Goal: Task Accomplishment & Management: Manage account settings

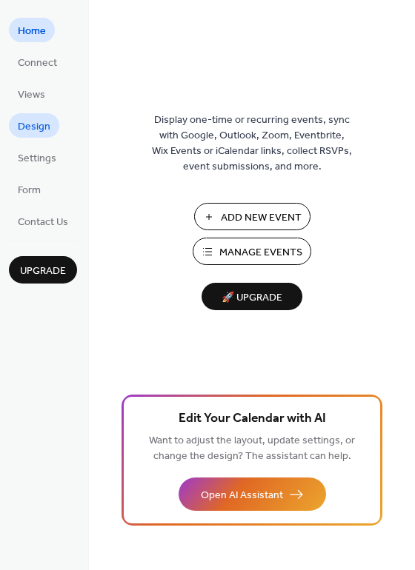
click at [50, 126] on link "Design" at bounding box center [34, 125] width 50 height 24
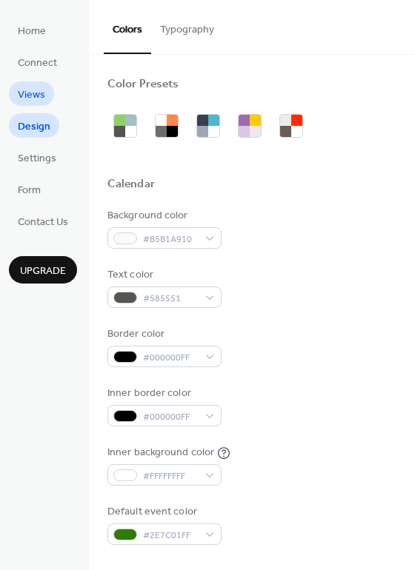
click at [28, 87] on span "Views" at bounding box center [31, 95] width 27 height 16
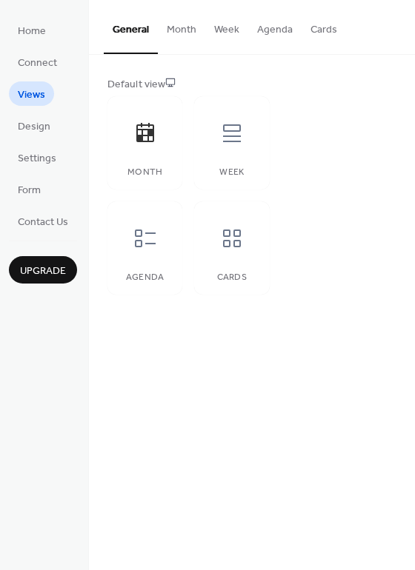
click at [158, 37] on button "Month" at bounding box center [181, 26] width 47 height 53
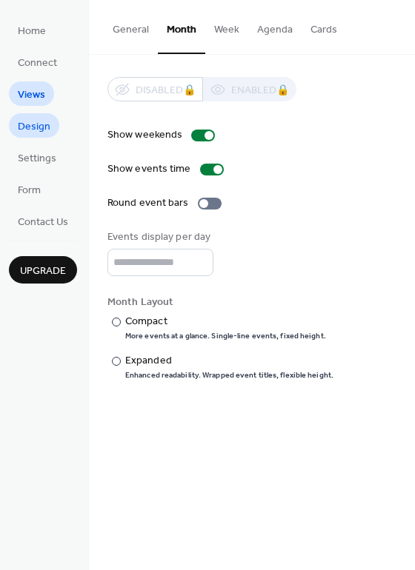
click at [39, 119] on span "Design" at bounding box center [34, 127] width 33 height 16
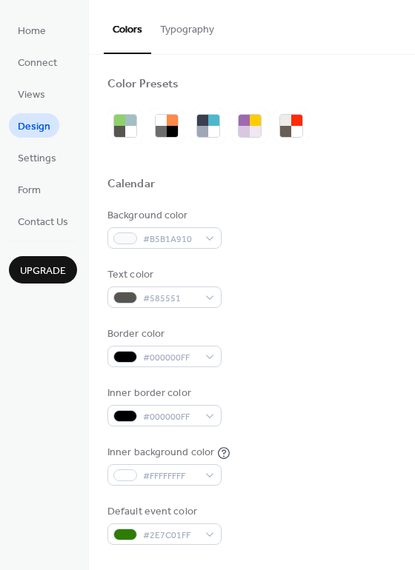
click at [39, 147] on link "Settings" at bounding box center [37, 157] width 56 height 24
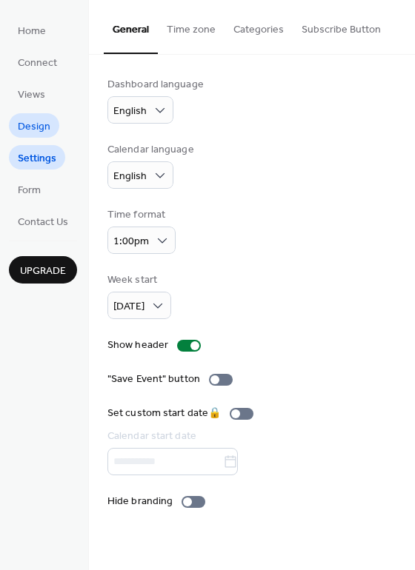
click at [41, 121] on span "Design" at bounding box center [34, 127] width 33 height 16
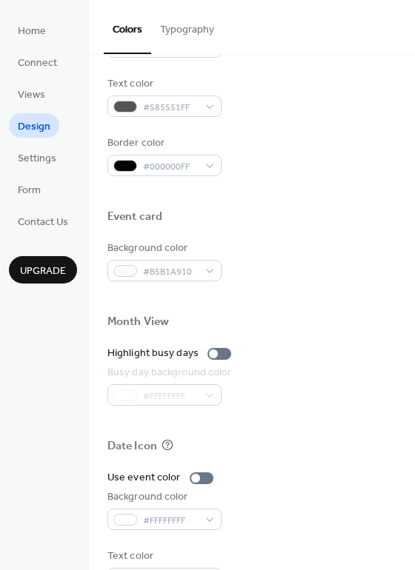
scroll to position [141, 0]
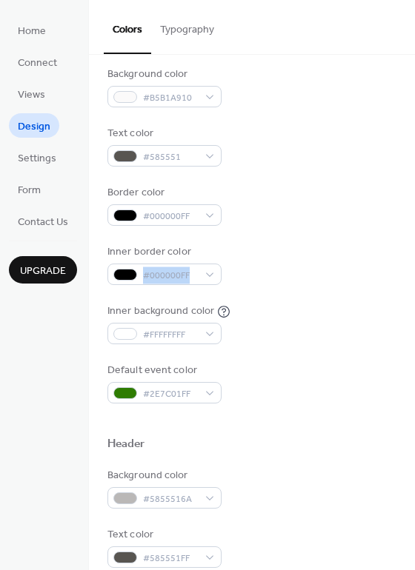
drag, startPoint x: 408, startPoint y: 246, endPoint x: 408, endPoint y: 264, distance: 17.8
click at [408, 264] on div "Color Presets Calendar Background color #B5B1A910 Text color #585551 Border col…" at bounding box center [252, 487] width 326 height 1149
click at [353, 271] on div "Inner border color #000000FF" at bounding box center [251, 264] width 289 height 41
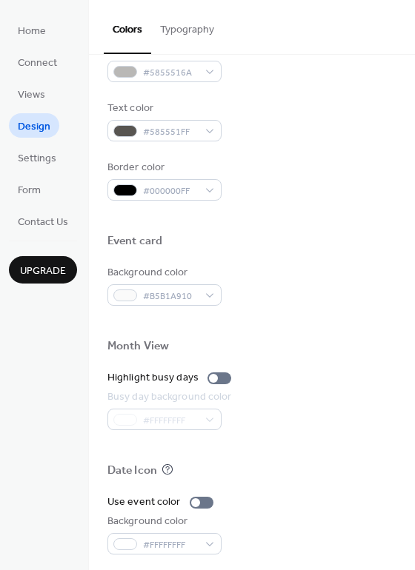
scroll to position [634, 0]
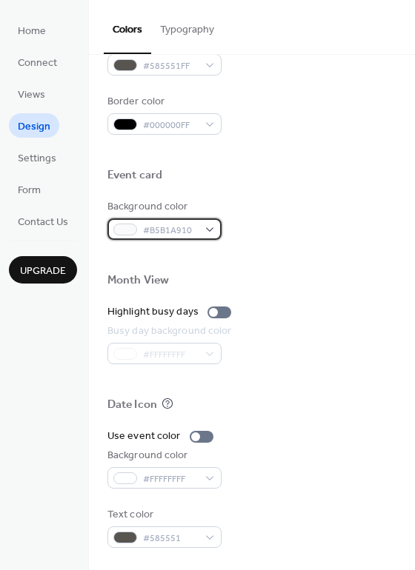
click at [201, 221] on div "#B5B1A910" at bounding box center [164, 228] width 114 height 21
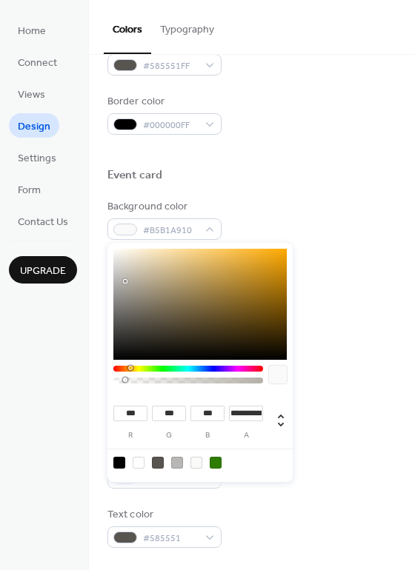
click at [297, 184] on div "Event card" at bounding box center [251, 177] width 289 height 19
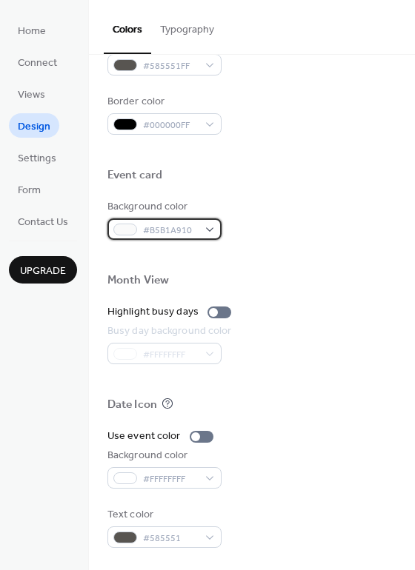
click at [200, 239] on div "#B5B1A910" at bounding box center [164, 228] width 114 height 21
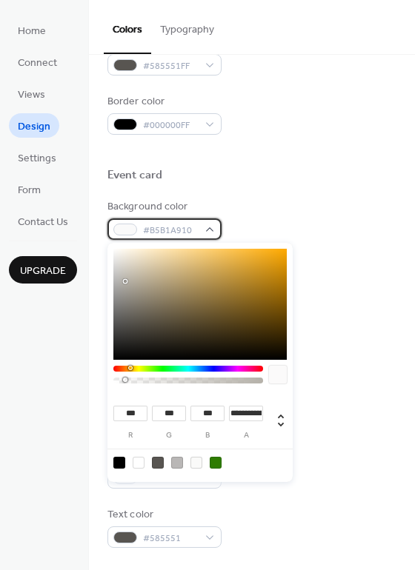
click at [185, 227] on span "#B5B1A910" at bounding box center [170, 231] width 55 height 16
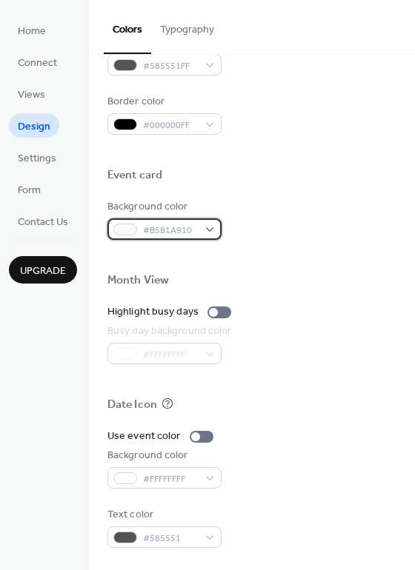
click at [209, 228] on div "#B5B1A910" at bounding box center [164, 228] width 114 height 21
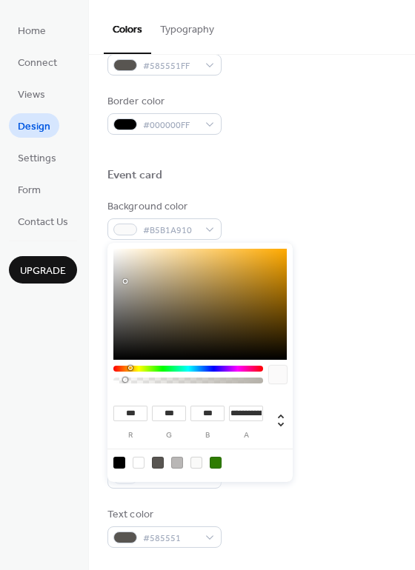
click at [327, 284] on div "Month View" at bounding box center [251, 282] width 289 height 19
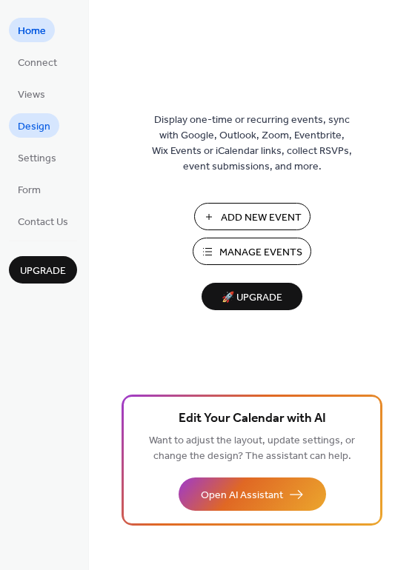
click at [39, 128] on span "Design" at bounding box center [34, 127] width 33 height 16
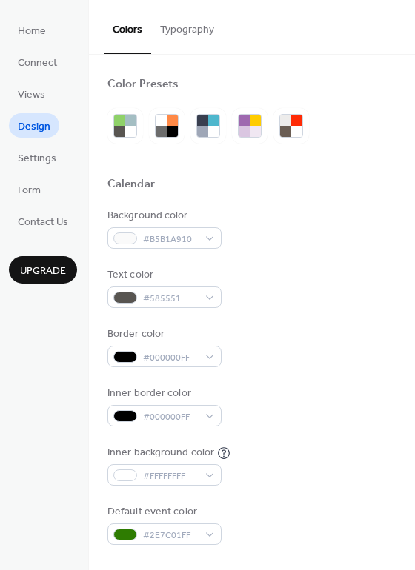
click at [187, 35] on button "Typography" at bounding box center [187, 26] width 72 height 53
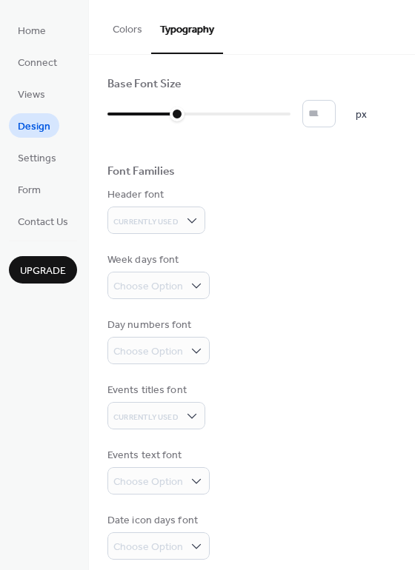
click at [140, 27] on button "Colors" at bounding box center [127, 26] width 47 height 53
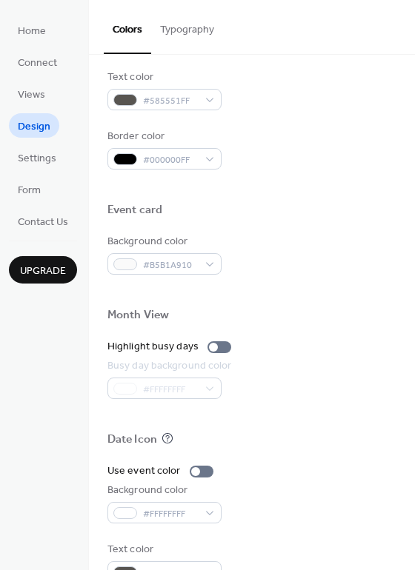
scroll to position [634, 0]
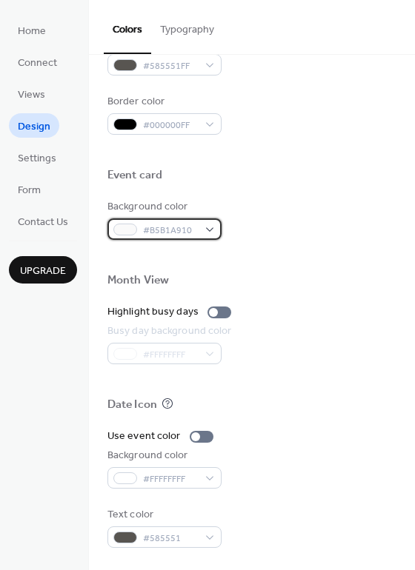
click at [181, 228] on span "#B5B1A910" at bounding box center [170, 231] width 55 height 16
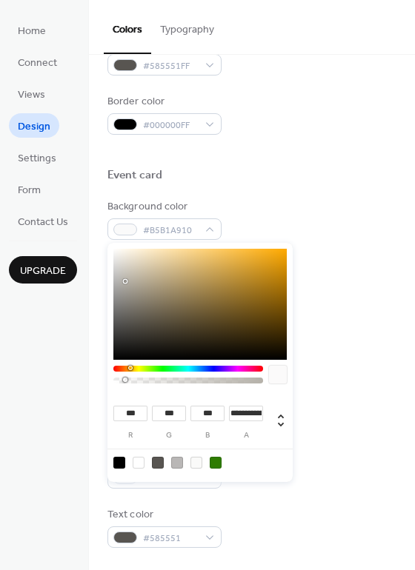
click at [277, 375] on div at bounding box center [278, 375] width 18 height 18
drag, startPoint x: 121, startPoint y: 377, endPoint x: 100, endPoint y: 383, distance: 21.6
click at [100, 383] on body "**********" at bounding box center [207, 285] width 415 height 570
click at [276, 375] on div at bounding box center [278, 375] width 18 height 18
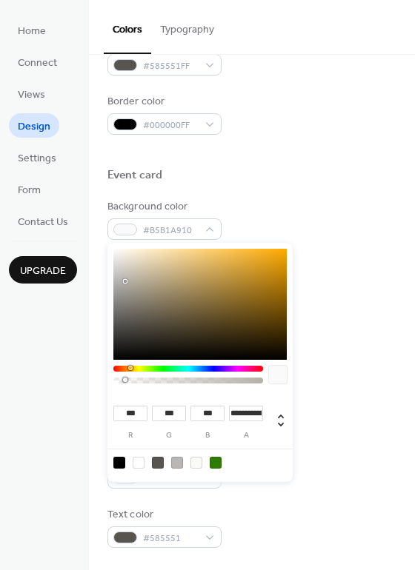
click at [276, 375] on div at bounding box center [278, 375] width 18 height 18
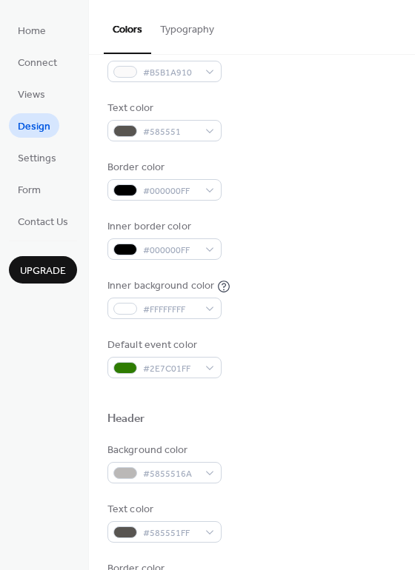
scroll to position [222, 0]
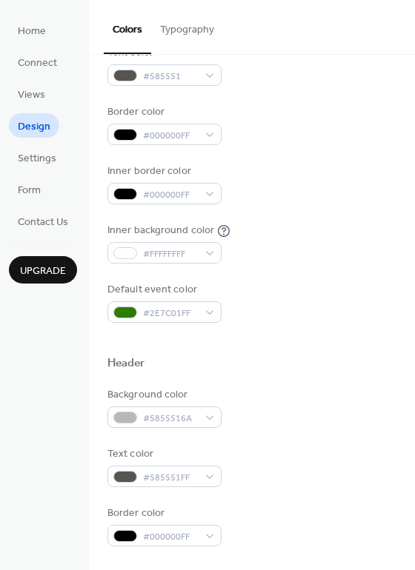
click at [224, 257] on div "#FFFFFFFF" at bounding box center [168, 252] width 123 height 21
click at [208, 255] on div "#FFFFFFFF" at bounding box center [164, 252] width 114 height 21
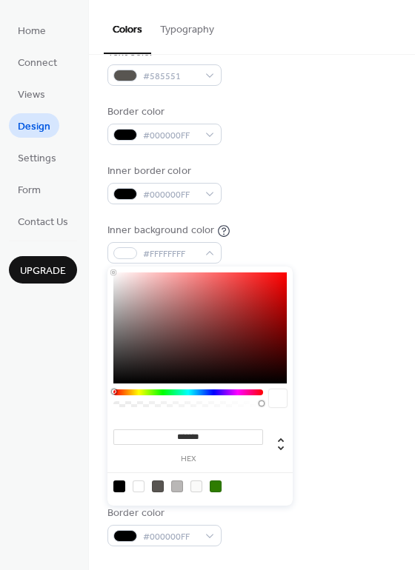
click at [218, 431] on input "*******" at bounding box center [188, 438] width 150 height 16
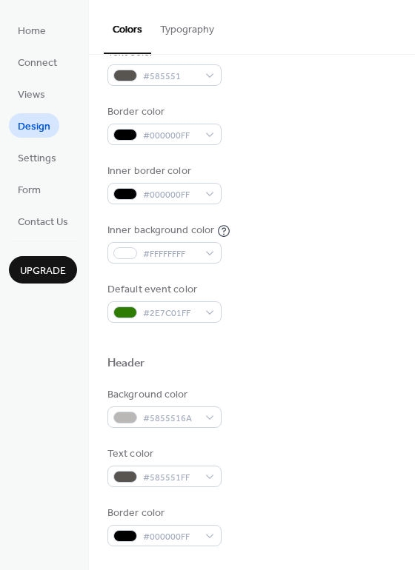
click at [373, 184] on div "Inner border color #000000FF" at bounding box center [251, 184] width 289 height 41
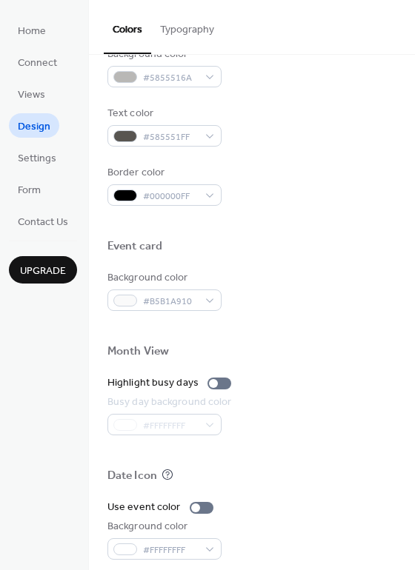
scroll to position [560, 0]
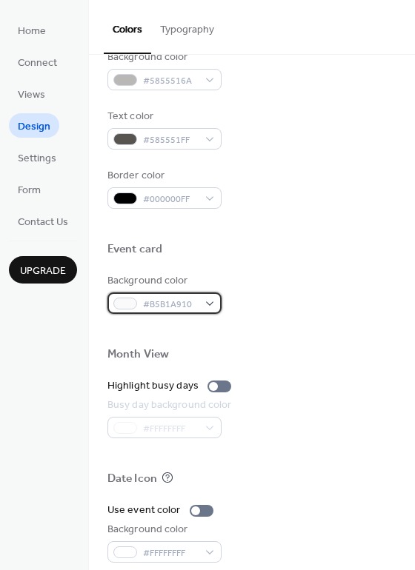
click at [203, 307] on div "#B5B1A910" at bounding box center [164, 303] width 114 height 21
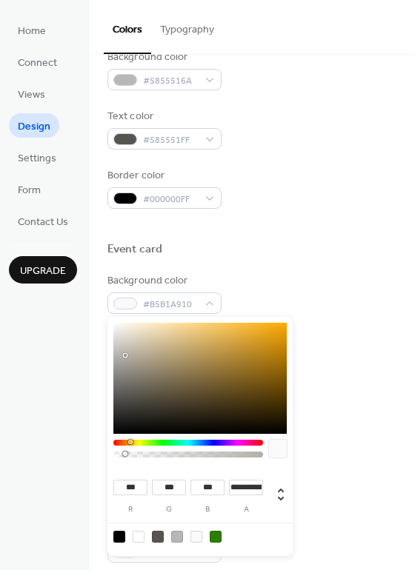
click at [274, 471] on div "**********" at bounding box center [199, 489] width 173 height 49
click at [276, 445] on div at bounding box center [278, 449] width 18 height 18
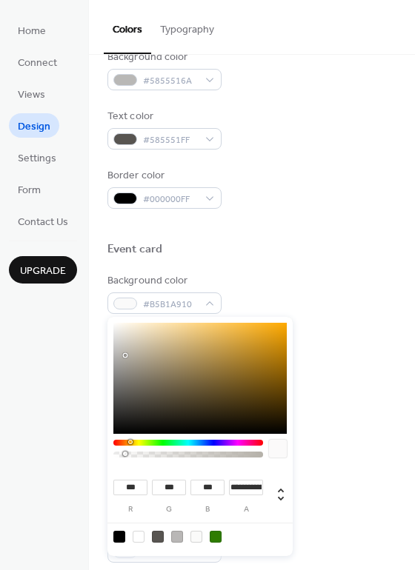
click at [276, 445] on div at bounding box center [278, 449] width 18 height 18
click at [237, 490] on input "**********" at bounding box center [246, 488] width 34 height 16
paste input
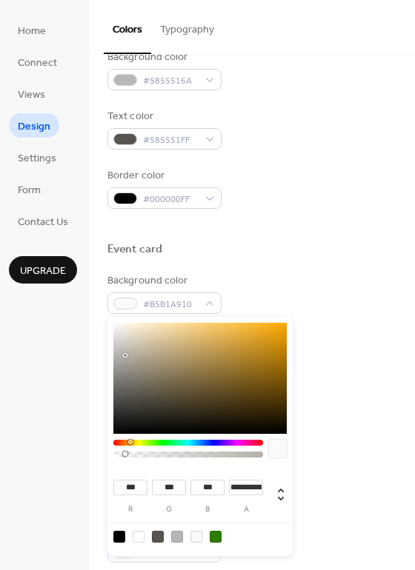
type input "*******"
click at [316, 481] on div "Date Icon" at bounding box center [251, 481] width 289 height 19
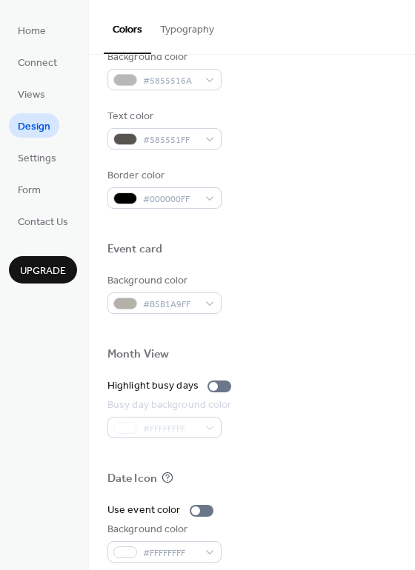
click at [284, 453] on div at bounding box center [251, 454] width 289 height 33
click at [159, 304] on span "#B5B1A9FF" at bounding box center [170, 305] width 55 height 16
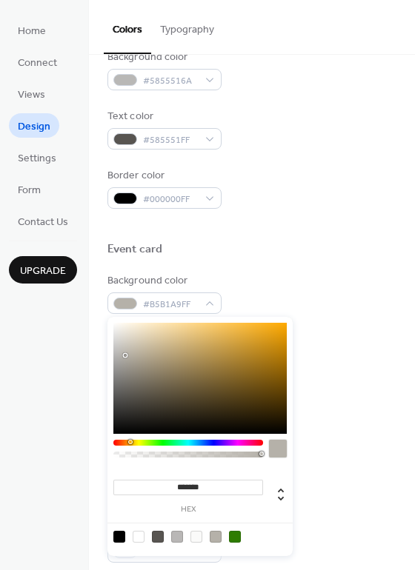
click at [191, 487] on input "*******" at bounding box center [188, 488] width 150 height 16
paste input
type input "*******"
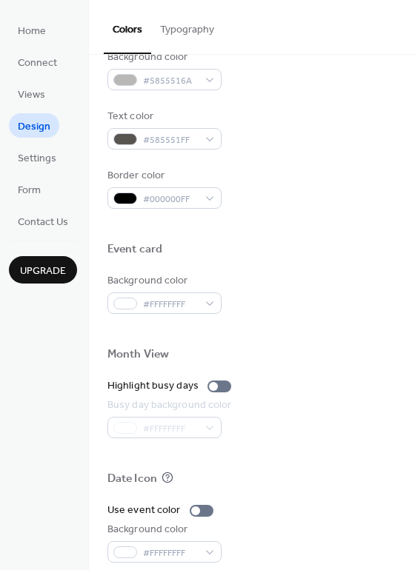
click at [370, 299] on div "Background color #FFFFFFFF" at bounding box center [251, 293] width 289 height 41
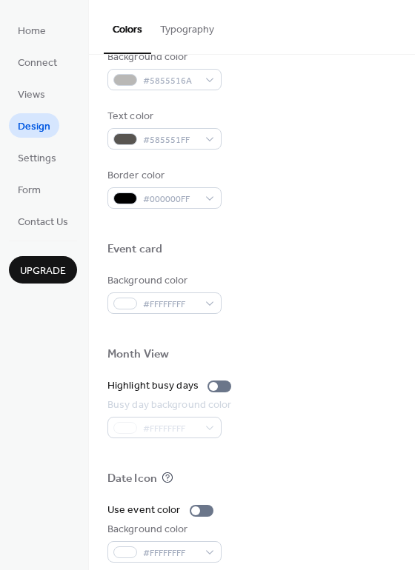
click at [370, 299] on div "Background color #FFFFFFFF" at bounding box center [251, 293] width 289 height 41
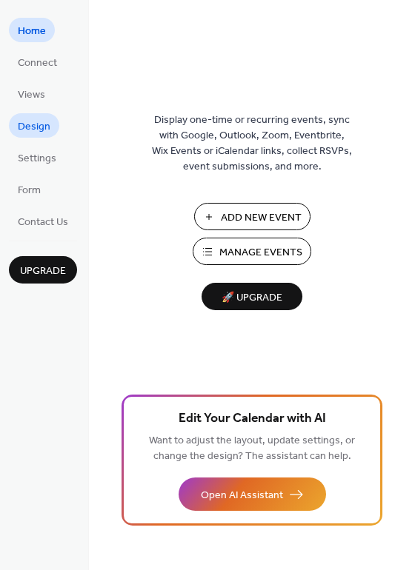
click at [43, 134] on span "Design" at bounding box center [34, 127] width 33 height 16
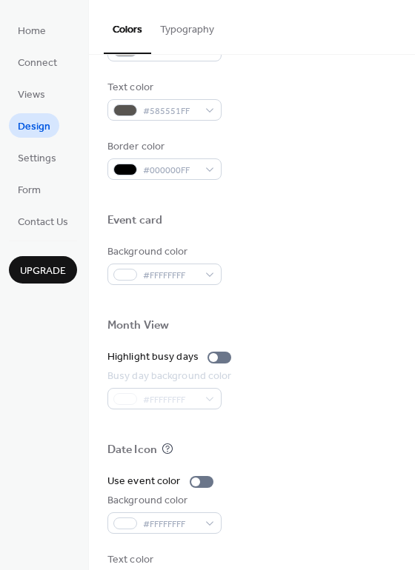
scroll to position [592, 0]
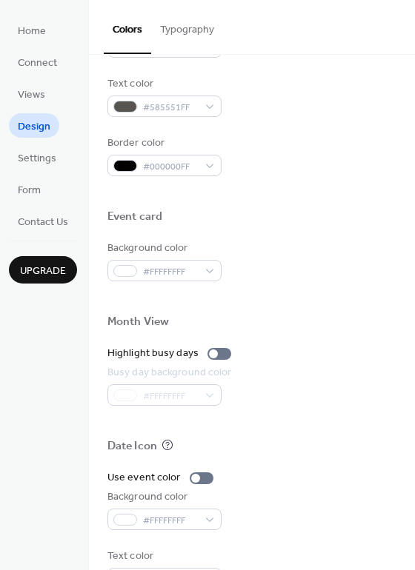
click at [338, 260] on div "Background color #FFFFFFFF" at bounding box center [251, 261] width 289 height 41
click at [341, 253] on div "Background color #FFFFFFFF" at bounding box center [251, 261] width 289 height 41
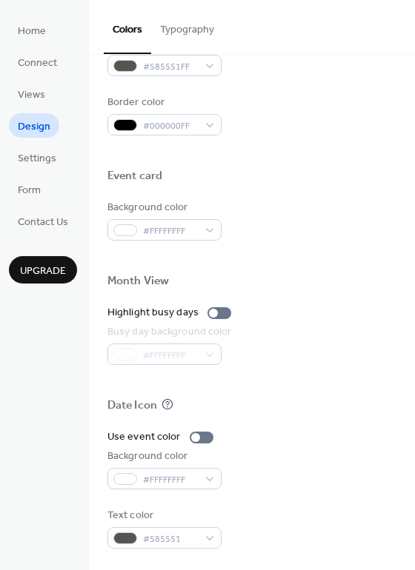
scroll to position [634, 0]
click at [381, 198] on div at bounding box center [251, 193] width 289 height 12
click at [243, 215] on div "Background color #FFFFFFFF" at bounding box center [251, 219] width 289 height 41
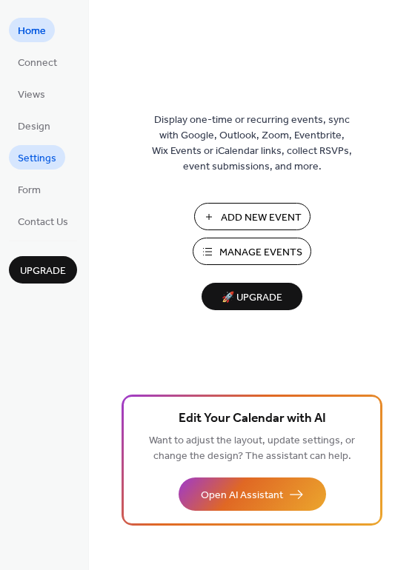
click at [47, 164] on span "Settings" at bounding box center [37, 159] width 39 height 16
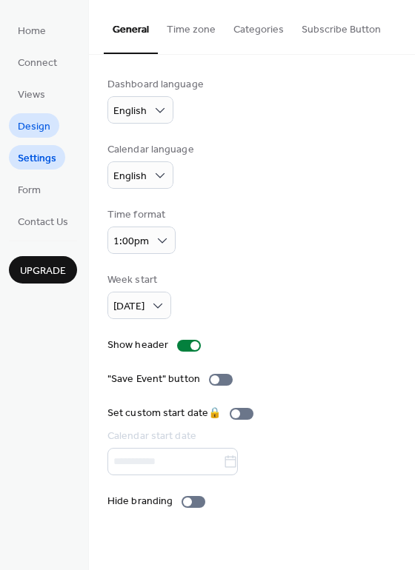
click at [33, 115] on link "Design" at bounding box center [34, 125] width 50 height 24
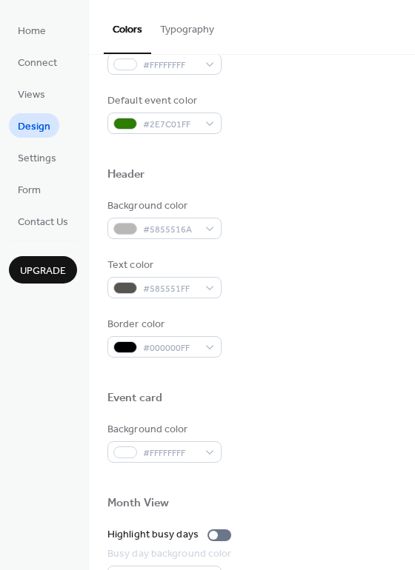
scroll to position [634, 0]
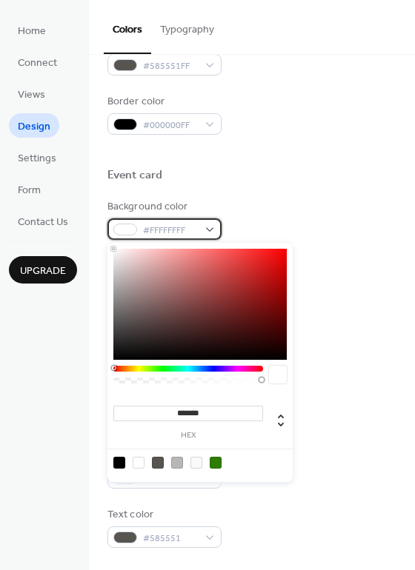
click at [210, 233] on div "#FFFFFFFF" at bounding box center [164, 228] width 114 height 21
click at [256, 362] on div "******* hex" at bounding box center [199, 362] width 185 height 239
click at [258, 370] on div at bounding box center [188, 369] width 150 height 6
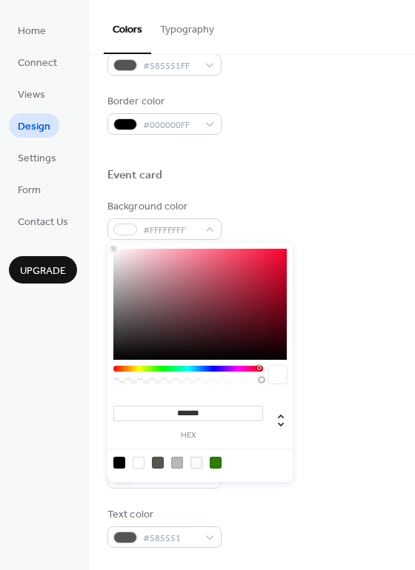
click at [238, 407] on input "*******" at bounding box center [188, 414] width 150 height 16
click at [330, 405] on div "Date Icon" at bounding box center [251, 407] width 289 height 19
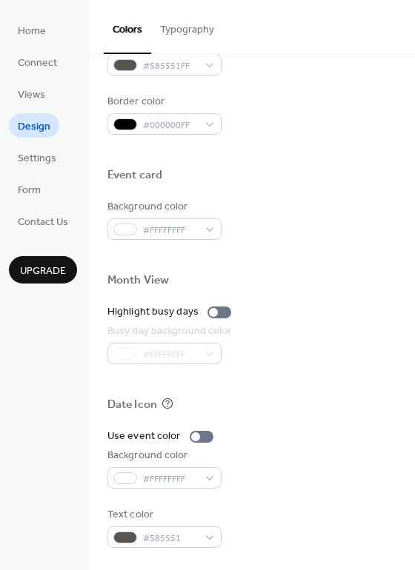
click at [177, 215] on div "Background color" at bounding box center [162, 207] width 111 height 16
click at [193, 232] on span "#FFFFFFFF" at bounding box center [170, 231] width 55 height 16
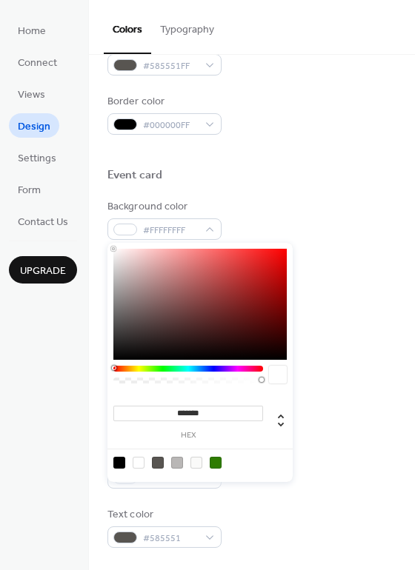
type input "*******"
click at [272, 305] on div at bounding box center [199, 304] width 173 height 111
click at [277, 367] on div at bounding box center [278, 375] width 18 height 18
click at [317, 380] on div at bounding box center [251, 380] width 289 height 33
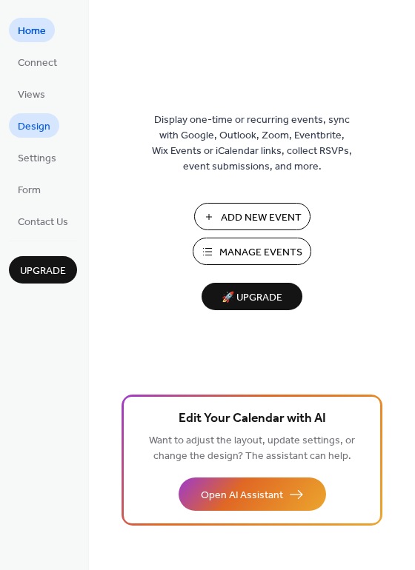
click at [38, 123] on span "Design" at bounding box center [34, 127] width 33 height 16
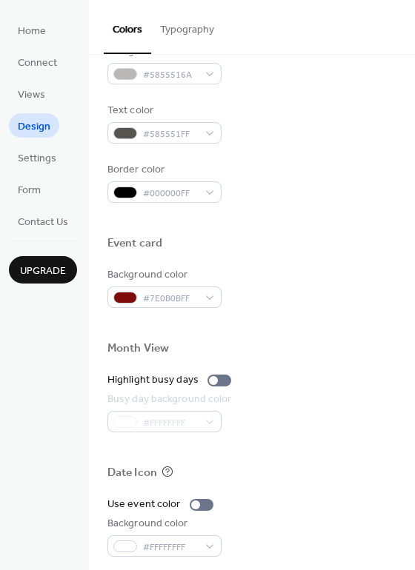
scroll to position [592, 0]
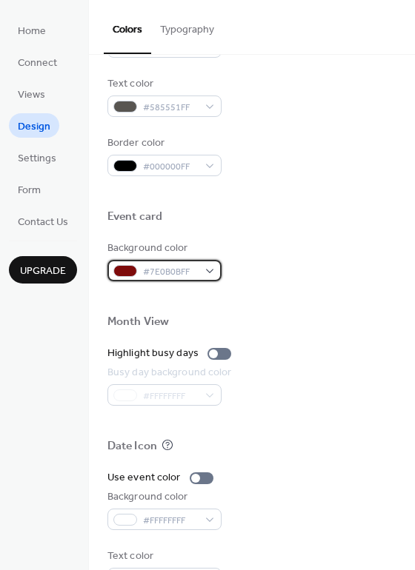
click at [200, 265] on div "#7E0B0BFF" at bounding box center [164, 270] width 114 height 21
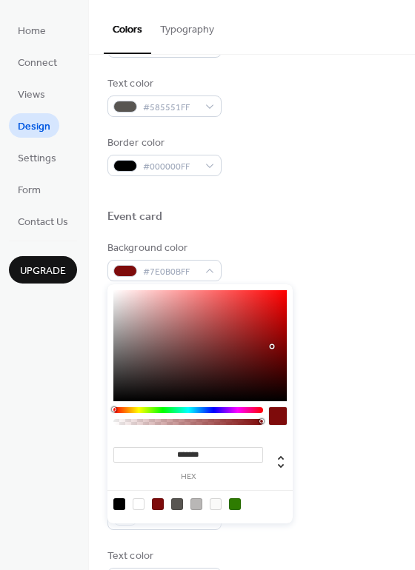
click at [209, 451] on input "*******" at bounding box center [188, 455] width 150 height 16
paste input
type input "*******"
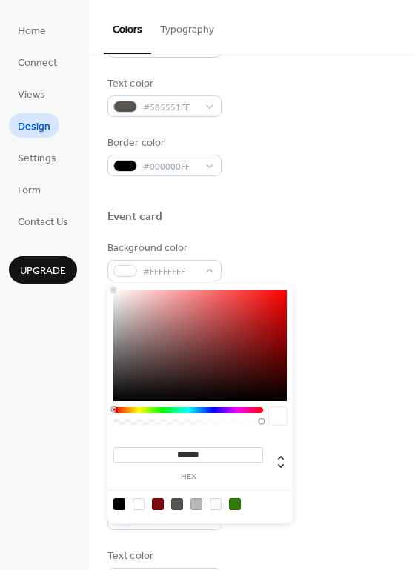
click at [357, 435] on div at bounding box center [251, 422] width 289 height 33
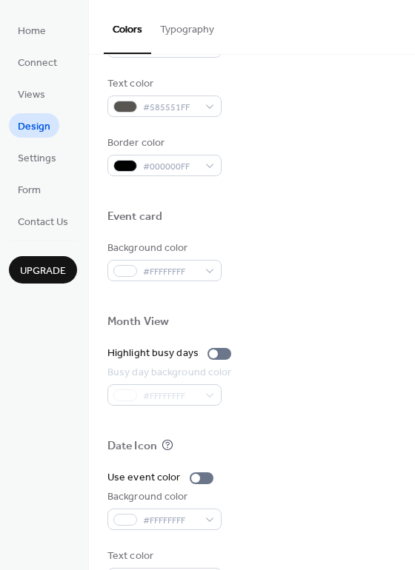
click at [357, 435] on div at bounding box center [251, 422] width 289 height 33
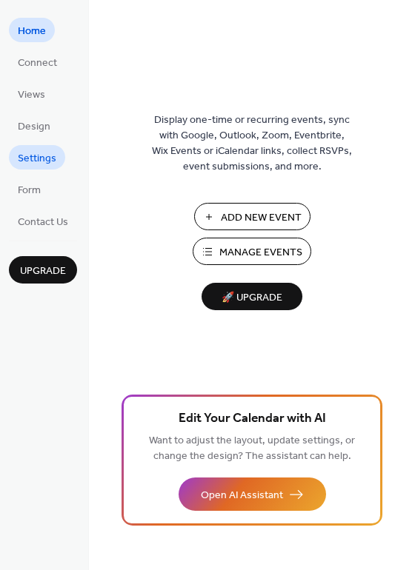
click at [50, 153] on span "Settings" at bounding box center [37, 159] width 39 height 16
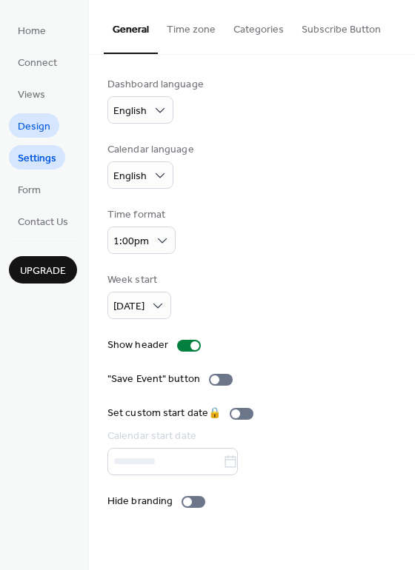
click at [41, 125] on span "Design" at bounding box center [34, 127] width 33 height 16
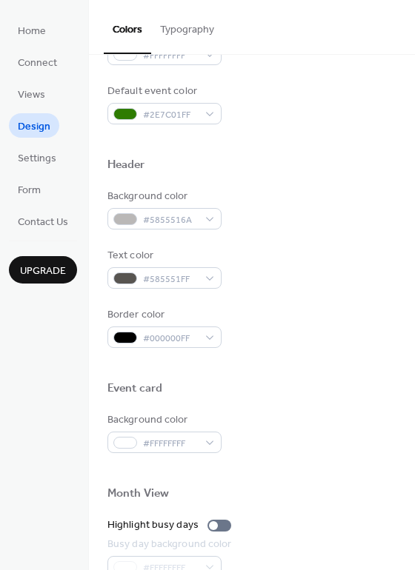
scroll to position [412, 0]
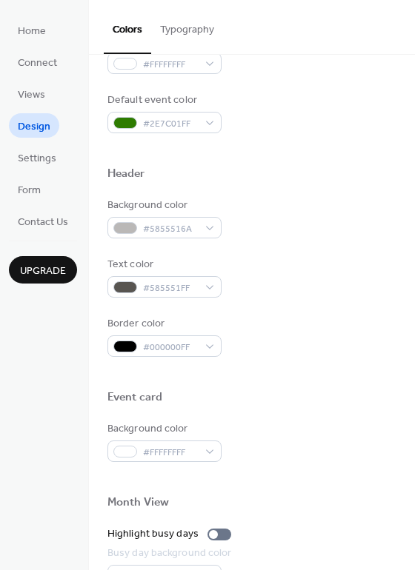
drag, startPoint x: 329, startPoint y: 181, endPoint x: 336, endPoint y: 127, distance: 53.8
click at [336, 127] on div "Default event color #2E7C01FF" at bounding box center [251, 113] width 289 height 41
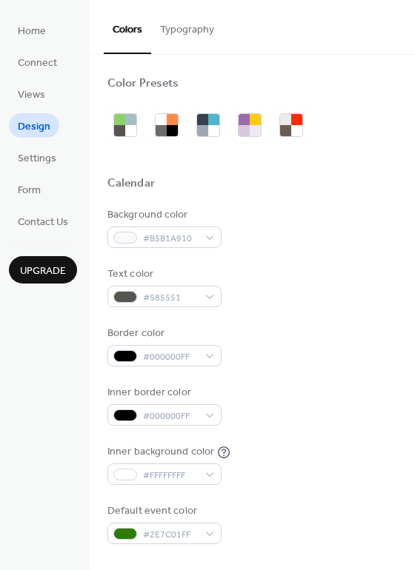
scroll to position [0, 0]
click at [353, 260] on div "Background color #B5B1A910 Text color #585551 Border color #000000FF Inner bord…" at bounding box center [251, 376] width 289 height 337
